Goal: Task Accomplishment & Management: Complete application form

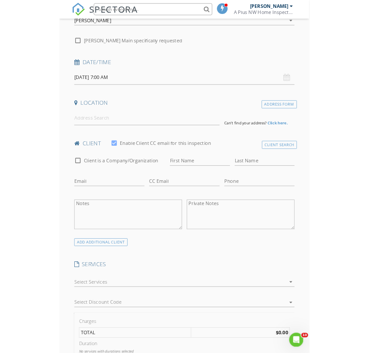
scroll to position [120, 0]
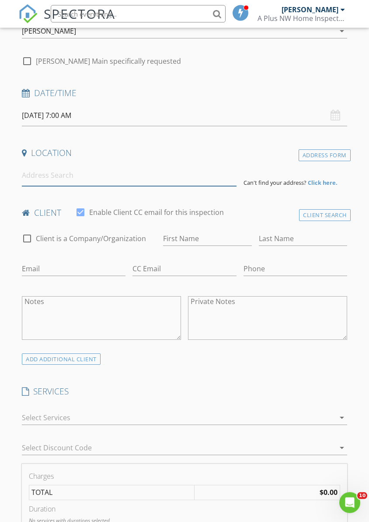
click at [196, 176] on input at bounding box center [129, 175] width 214 height 21
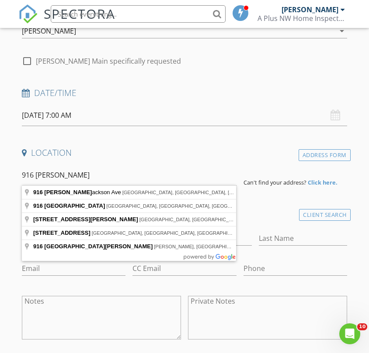
type input "916 South J Street, Tacoma, WA, USA"
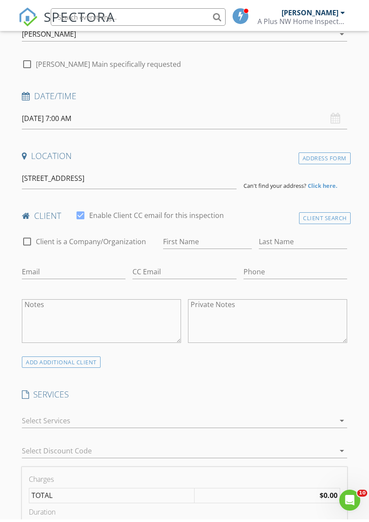
scroll to position [120, 0]
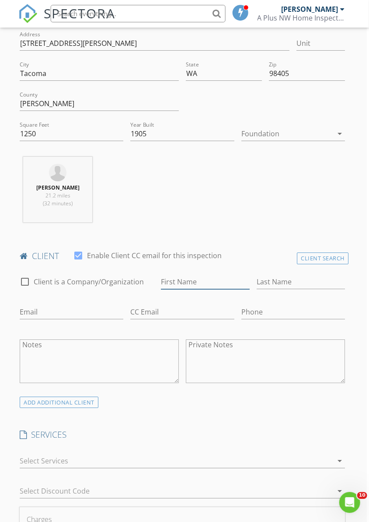
click at [212, 281] on input "First Name" at bounding box center [205, 282] width 88 height 14
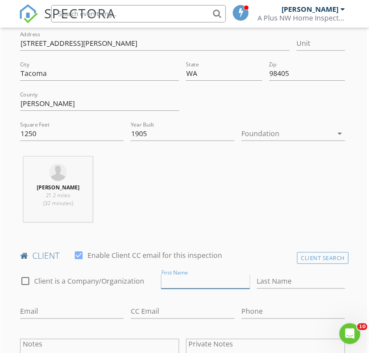
scroll to position [255, 3]
type input "[PERSON_NAME]"
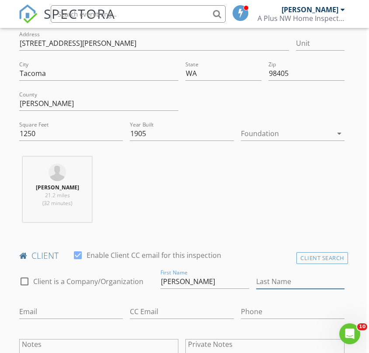
click at [300, 288] on input "Last Name" at bounding box center [300, 282] width 88 height 14
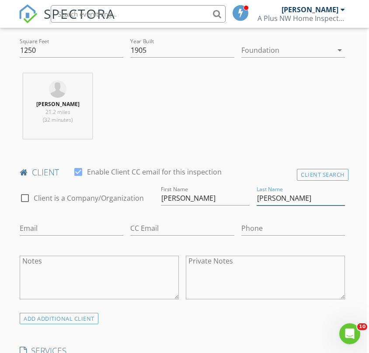
scroll to position [352, 2]
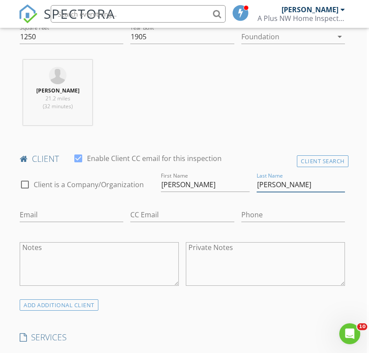
type input "[PERSON_NAME]"
click at [33, 209] on input "Email" at bounding box center [72, 215] width 104 height 14
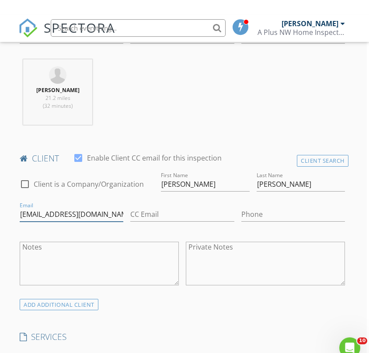
scroll to position [388, 2]
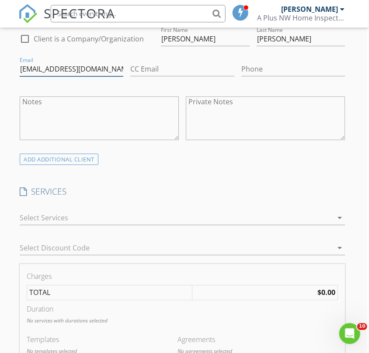
type input "Trevormchambers@gmail.com"
click at [47, 216] on div at bounding box center [176, 218] width 313 height 14
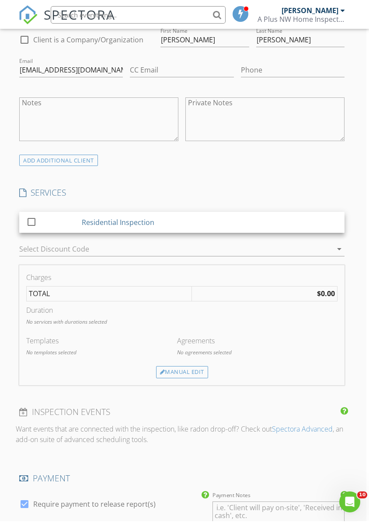
scroll to position [498, 3]
click at [31, 223] on div at bounding box center [31, 220] width 15 height 15
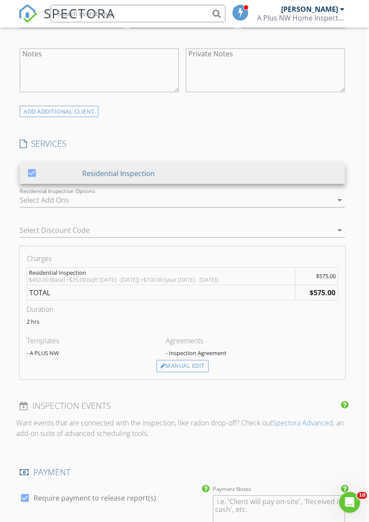
scroll to position [546, 2]
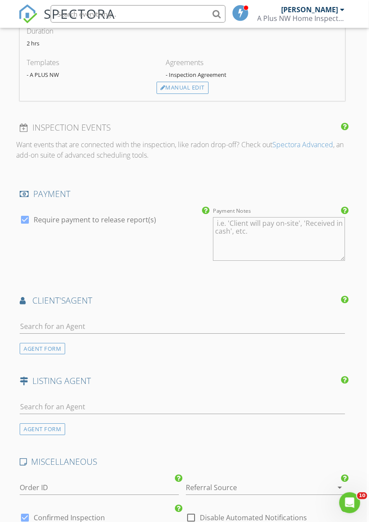
click at [36, 346] on div "AGENT FORM" at bounding box center [42, 349] width 45 height 12
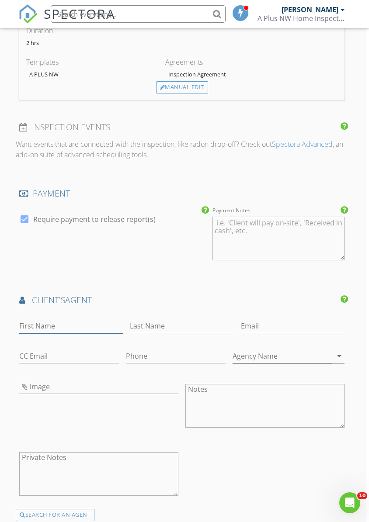
click at [36, 322] on input "First Name" at bounding box center [71, 326] width 104 height 14
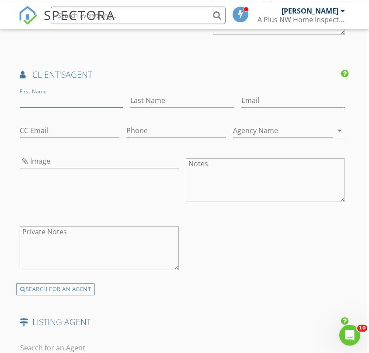
scroll to position [1054, 2]
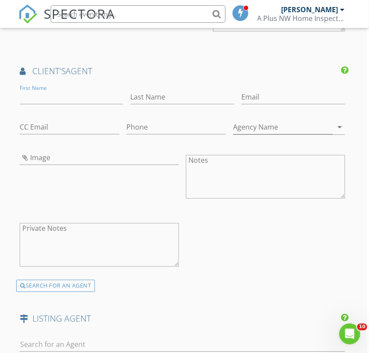
click at [45, 287] on div "SEARCH FOR AN AGENT" at bounding box center [55, 286] width 79 height 12
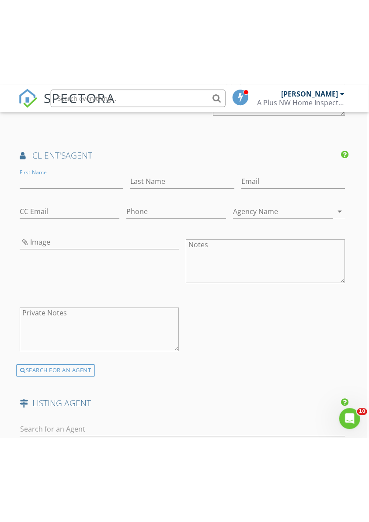
scroll to position [1054, 3]
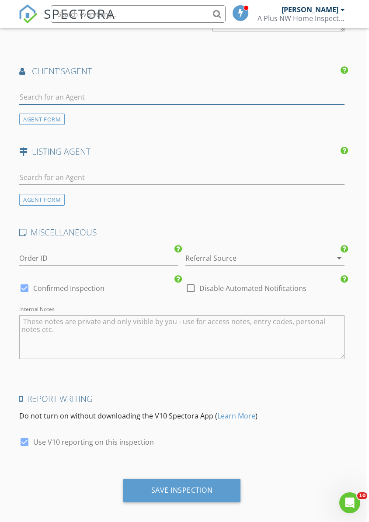
click at [37, 92] on input "text" at bounding box center [181, 97] width 325 height 14
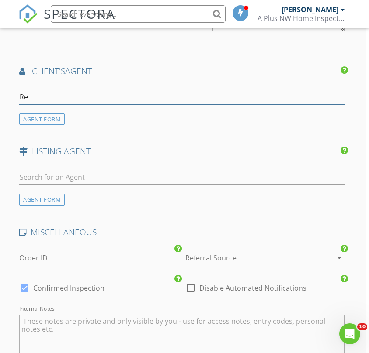
type input "Reb"
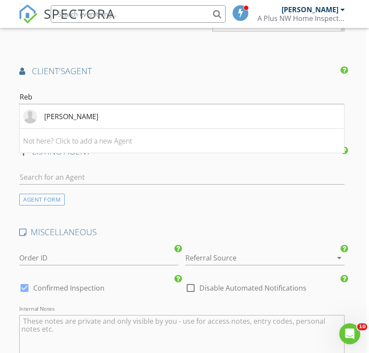
click at [59, 106] on li "[PERSON_NAME]" at bounding box center [182, 116] width 324 height 24
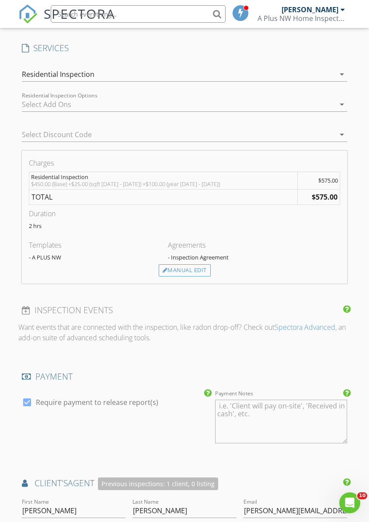
scroll to position [641, 0]
click at [199, 267] on div "Manual Edit" at bounding box center [185, 271] width 52 height 12
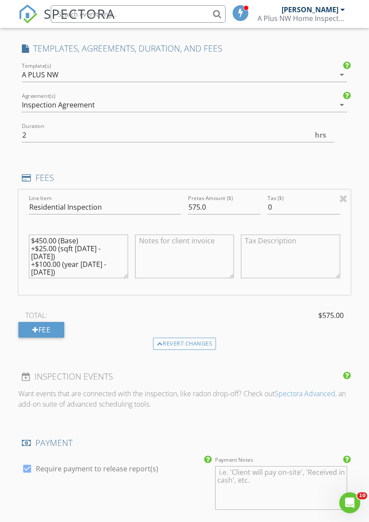
click at [119, 246] on textarea "$450.00 (Base) +$25.00 (sqft 1200 - 1600) +$100.00 (year 1900 - 1940)" at bounding box center [78, 257] width 99 height 44
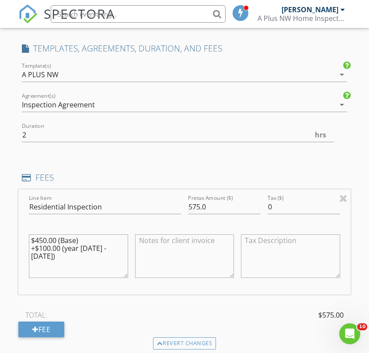
type textarea "$450.00 (Base) +$100.00 (year [DATE] - [DATE])"
click at [224, 203] on input "575.0" at bounding box center [224, 207] width 73 height 14
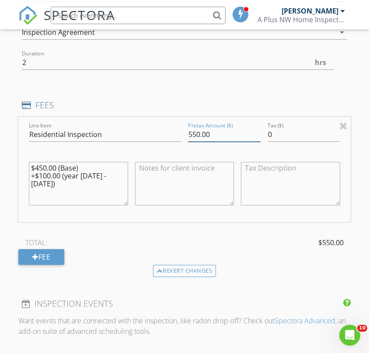
scroll to position [716, 0]
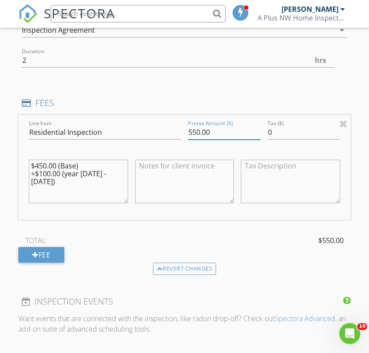
type input "550.00"
click at [246, 236] on div "TOTAL: $550.00" at bounding box center [184, 241] width 332 height 13
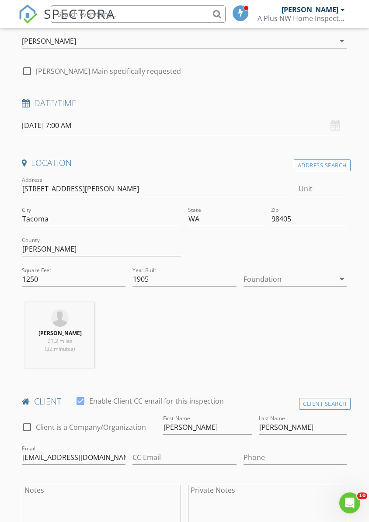
scroll to position [0, 0]
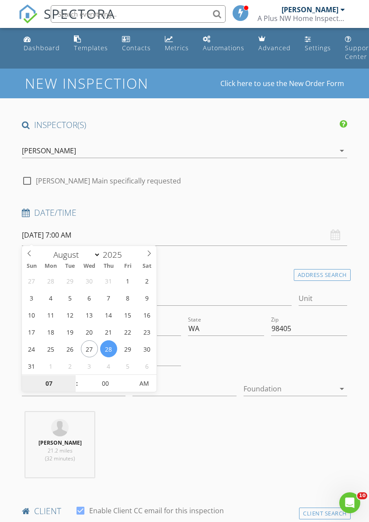
type input "08/29/2025 7:00 AM"
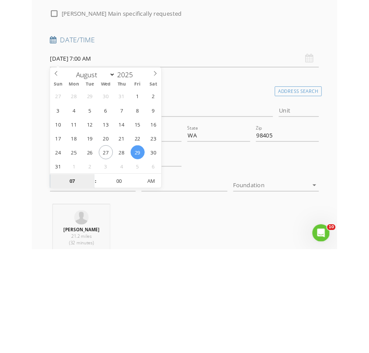
scroll to position [207, 0]
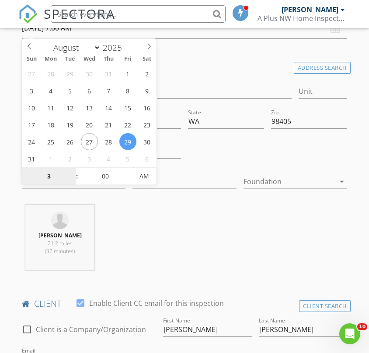
type input "03"
type input "[DATE] 3:00 PM"
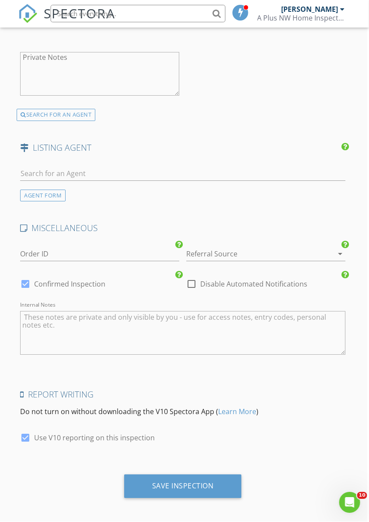
scroll to position [1292, 2]
click at [204, 485] on div "Save Inspection" at bounding box center [183, 486] width 62 height 9
